Goal: Use online tool/utility: Utilize a website feature to perform a specific function

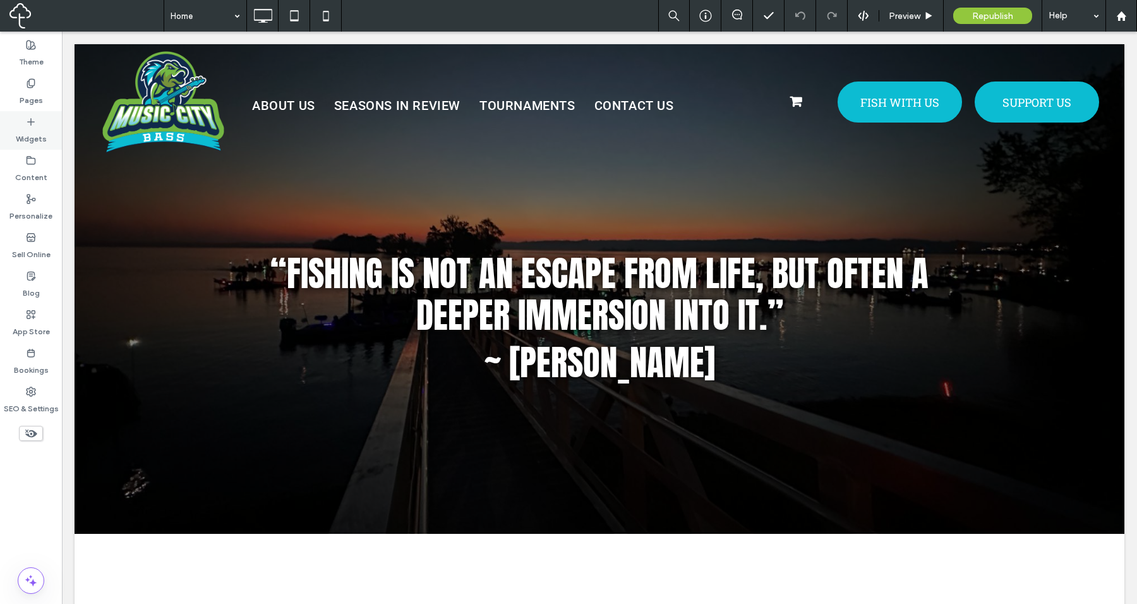
click at [24, 123] on div "Widgets" at bounding box center [31, 130] width 62 height 39
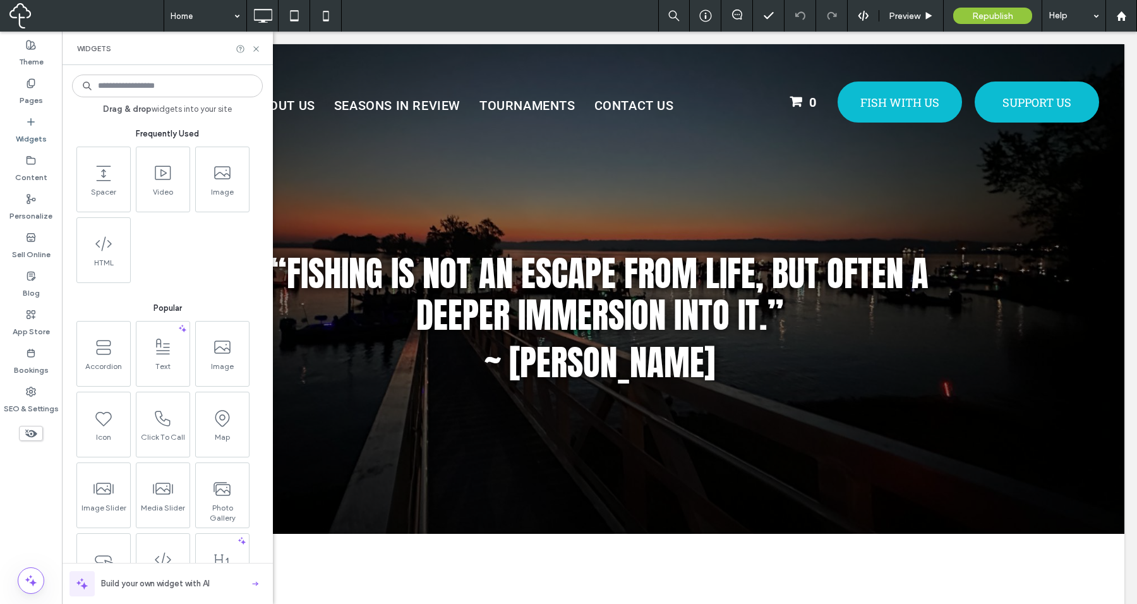
click at [158, 85] on input at bounding box center [167, 86] width 191 height 23
type input "*****"
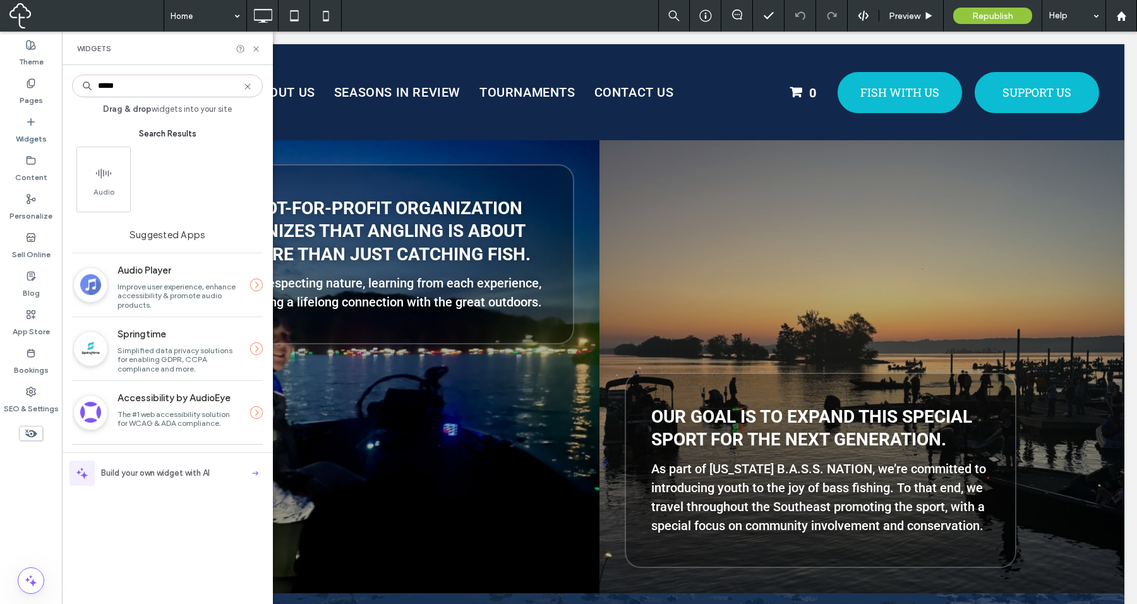
scroll to position [919, 0]
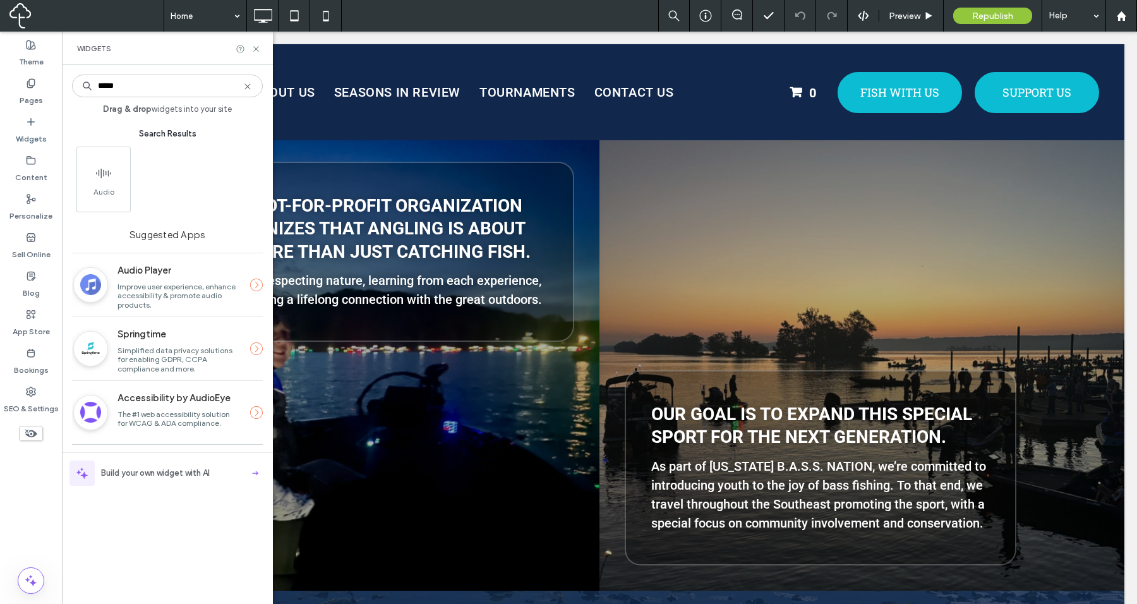
click at [196, 280] on label "Audio Player" at bounding box center [178, 270] width 123 height 24
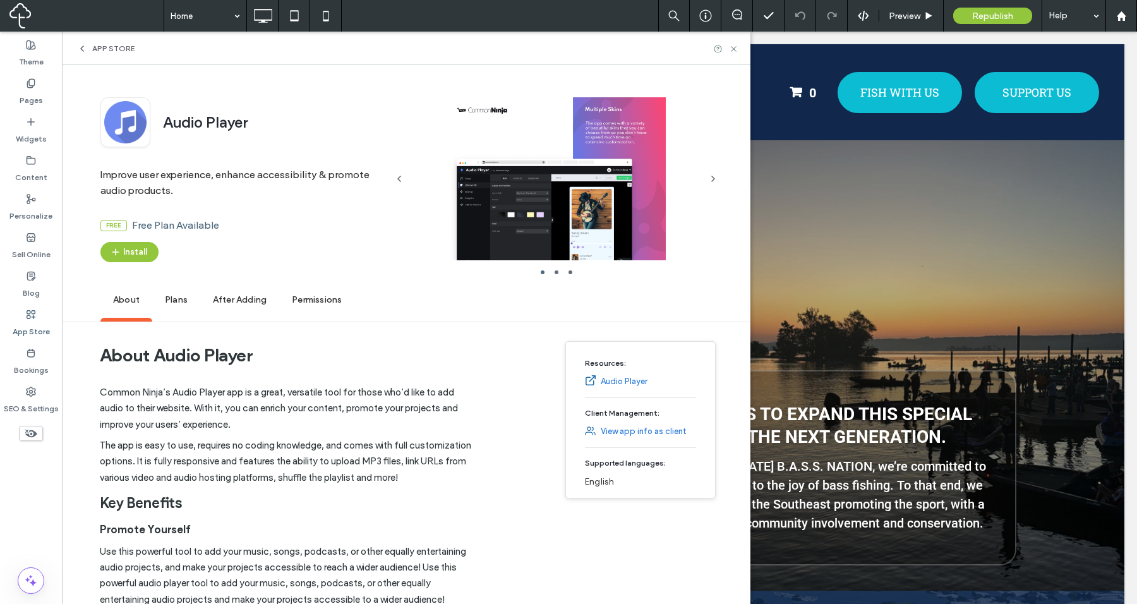
scroll to position [0, 0]
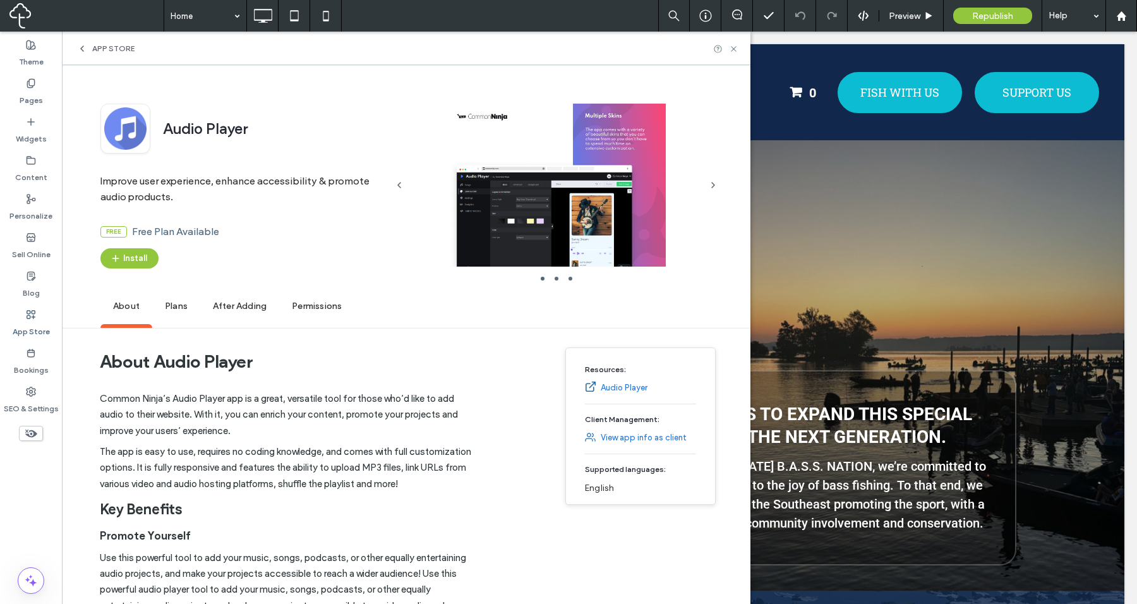
click at [174, 309] on span "Plans" at bounding box center [176, 306] width 48 height 35
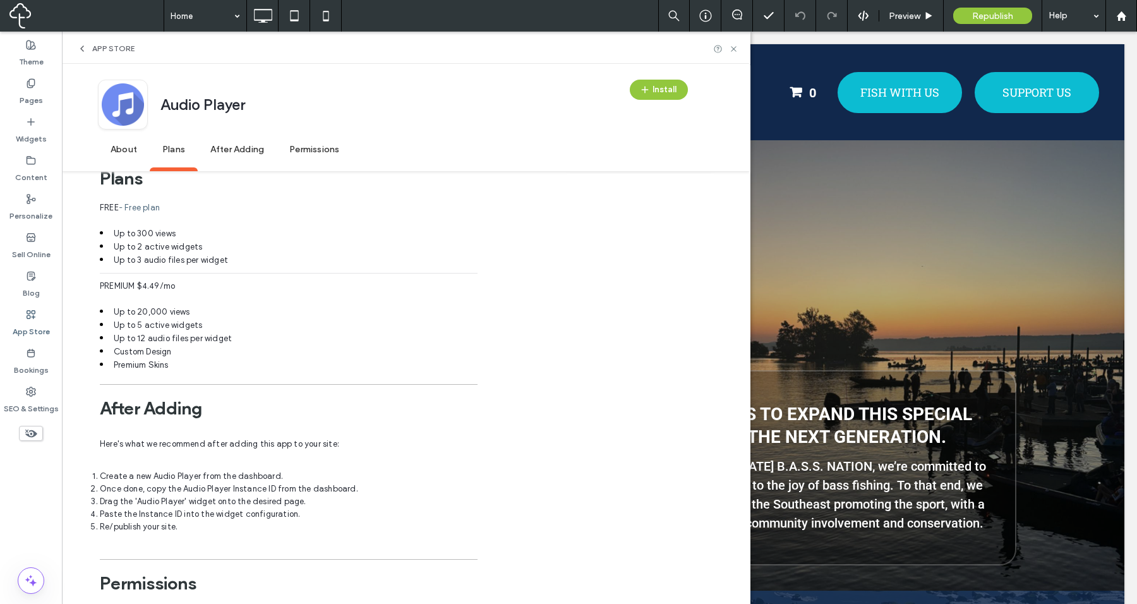
scroll to position [724, 0]
click at [734, 49] on use at bounding box center [733, 48] width 5 height 5
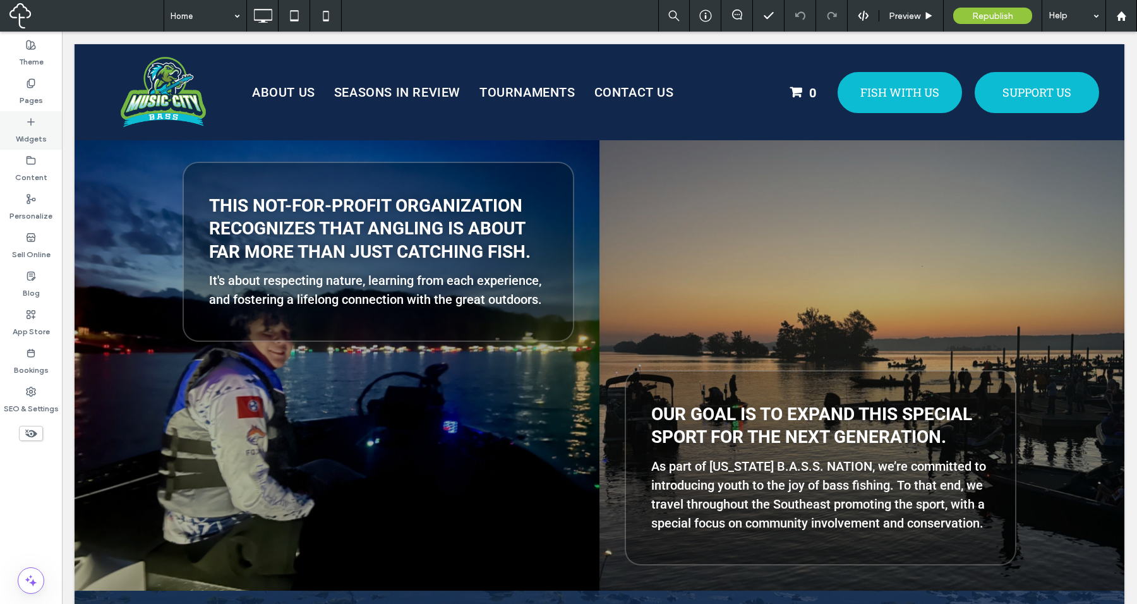
click at [22, 118] on div "Widgets" at bounding box center [31, 130] width 62 height 39
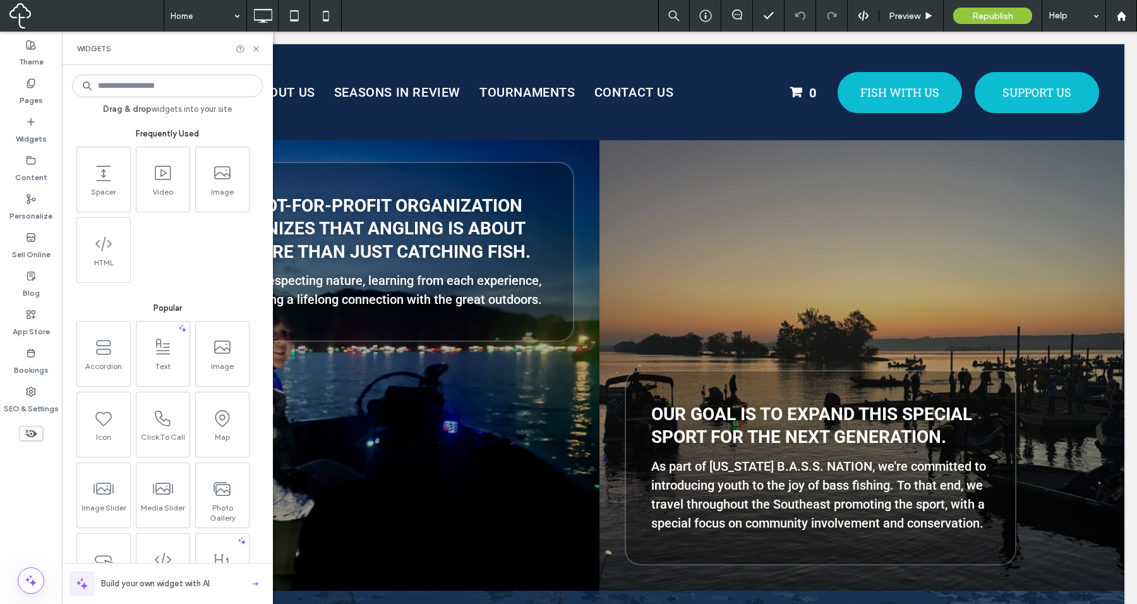
click at [147, 82] on input at bounding box center [167, 86] width 191 height 23
type input "*****"
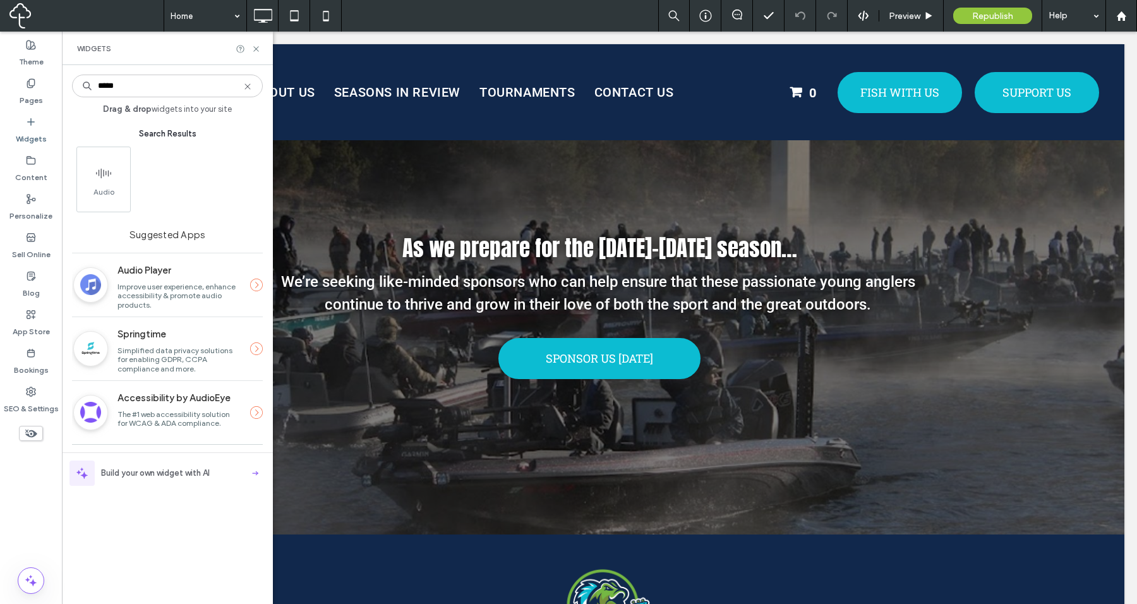
scroll to position [2475, 0]
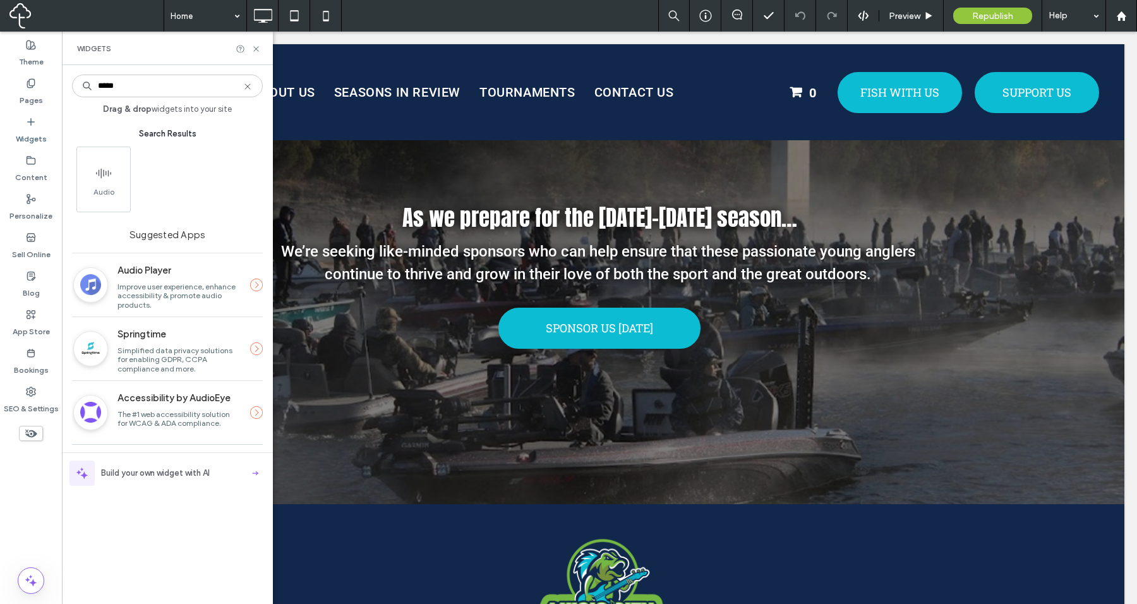
click at [236, 284] on span "Improve user experience, enhance accessibility & promote audio products." at bounding box center [176, 295] width 119 height 27
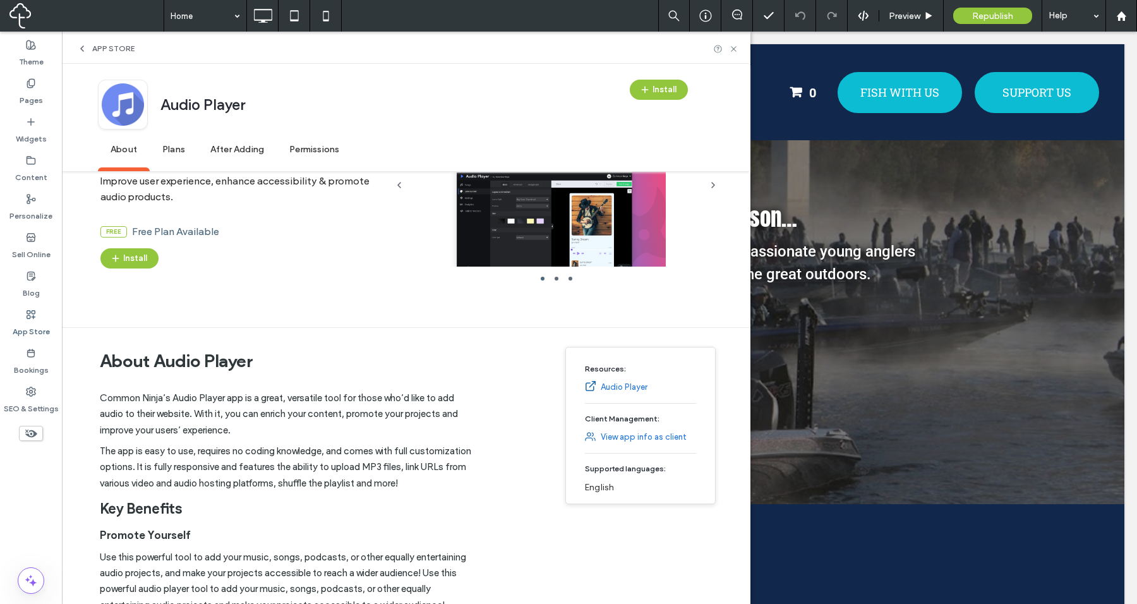
click at [238, 158] on span "After Adding" at bounding box center [237, 150] width 79 height 35
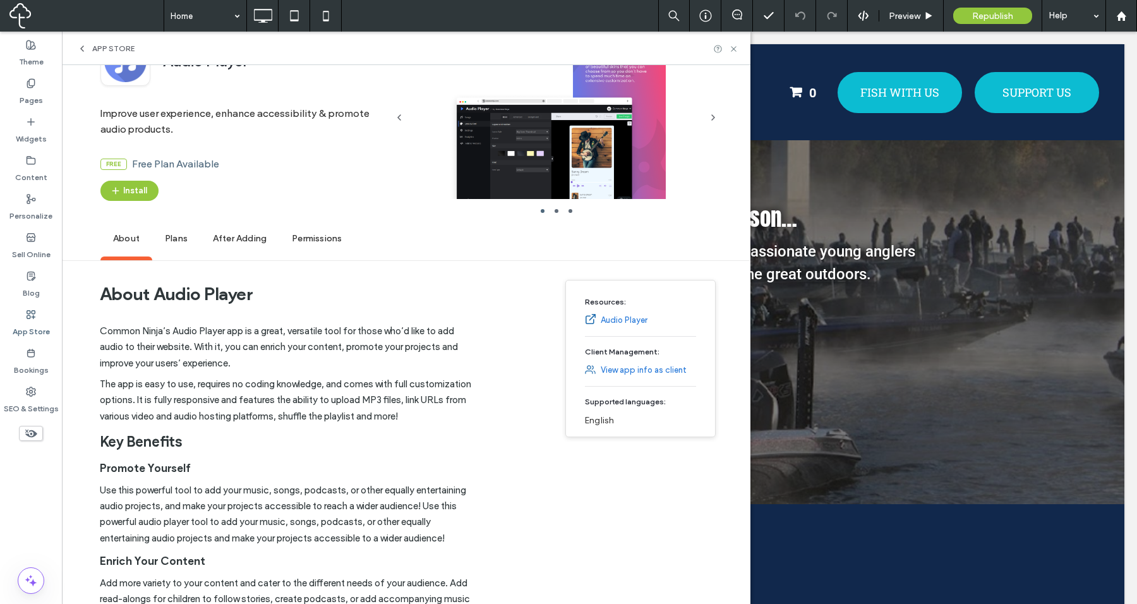
scroll to position [0, 0]
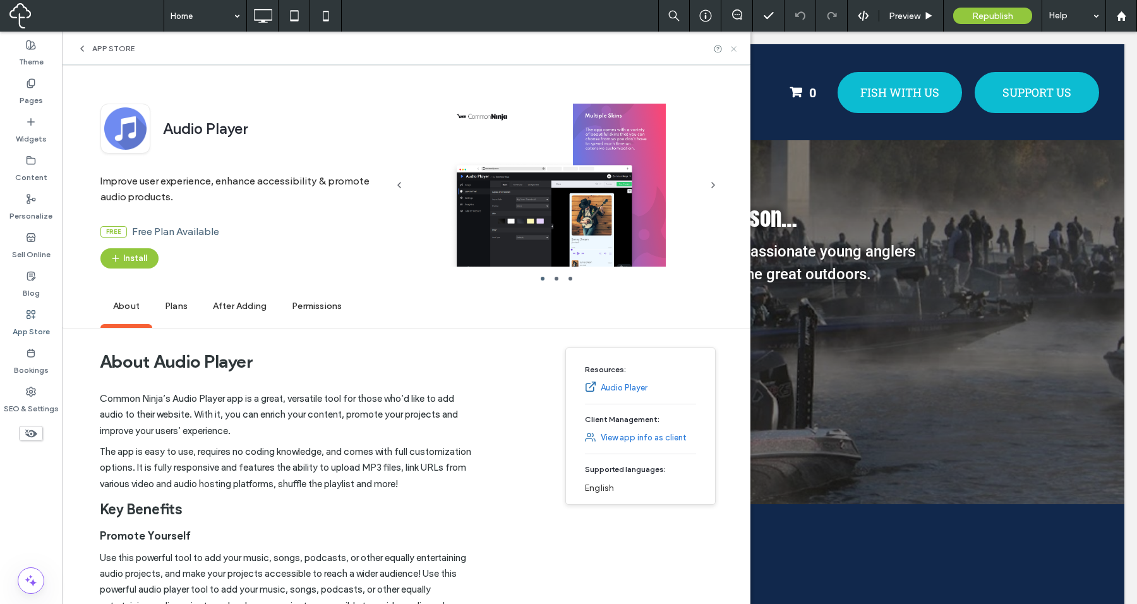
click at [732, 51] on icon at bounding box center [733, 48] width 9 height 9
